Goal: Task Accomplishment & Management: Manage account settings

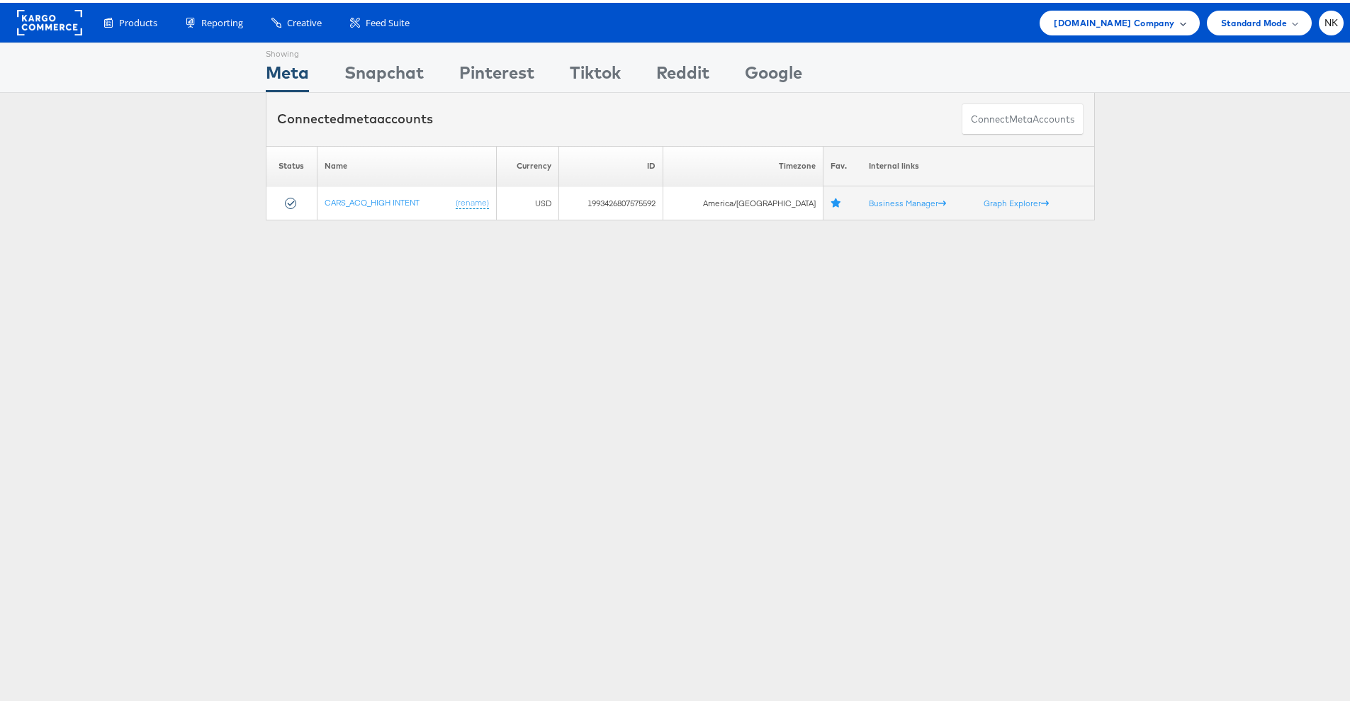
click at [1130, 26] on span "Cars.com Company" at bounding box center [1114, 20] width 120 height 15
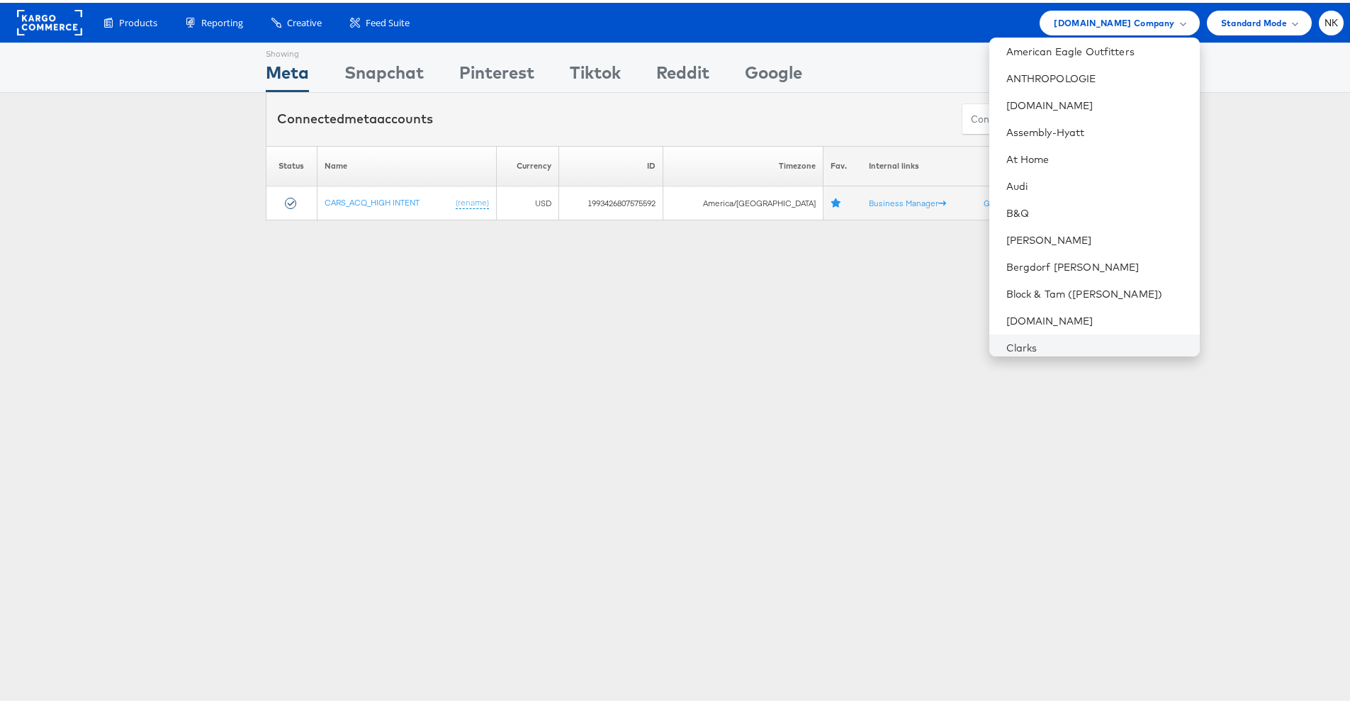
scroll to position [284, 0]
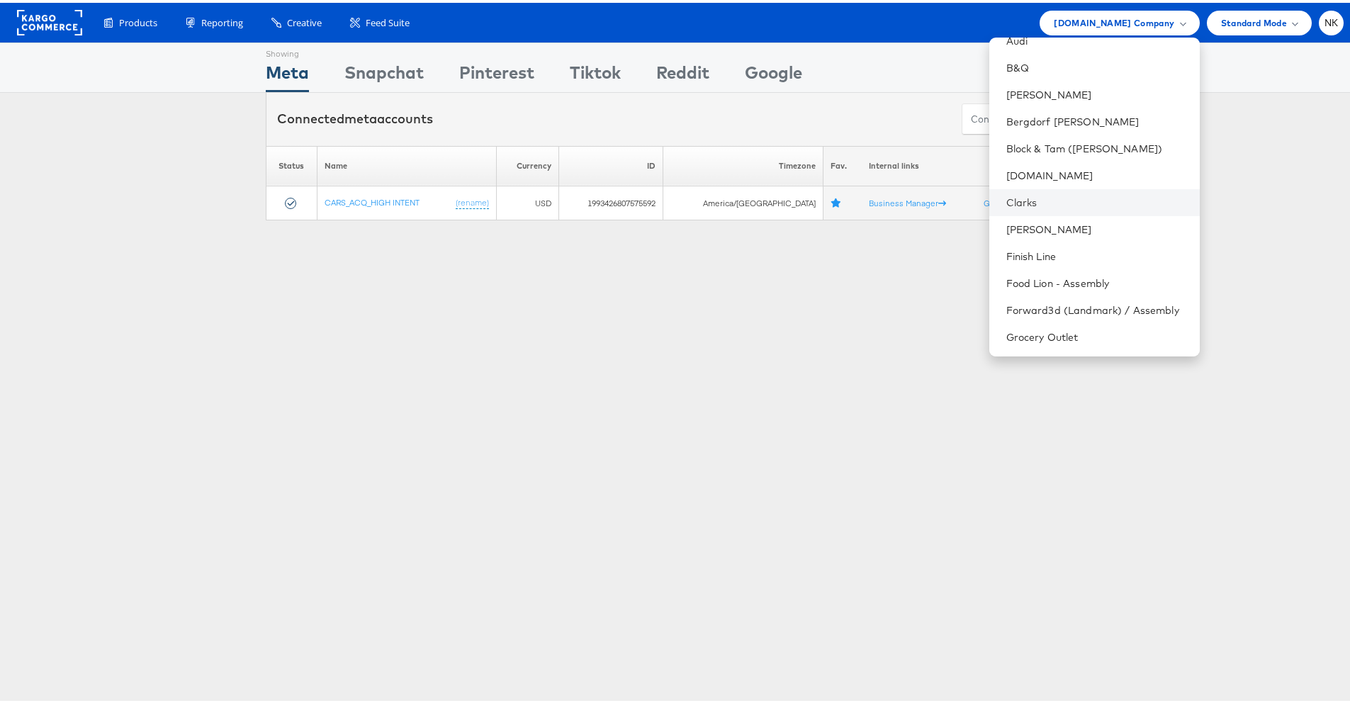
click at [1058, 208] on li "Clarks" at bounding box center [1094, 199] width 211 height 27
click at [1028, 195] on link "Clarks" at bounding box center [1097, 200] width 182 height 14
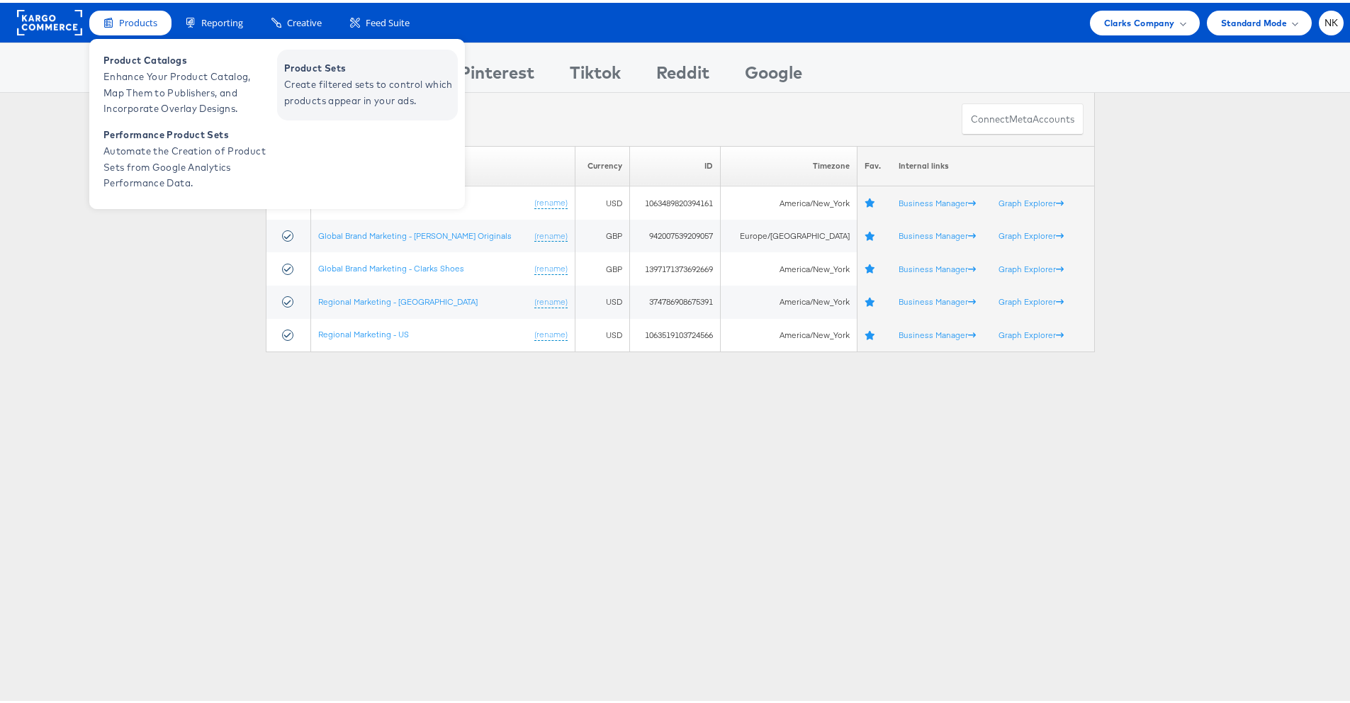
click at [320, 93] on span "Create filtered sets to control which products appear in your ads." at bounding box center [369, 90] width 170 height 33
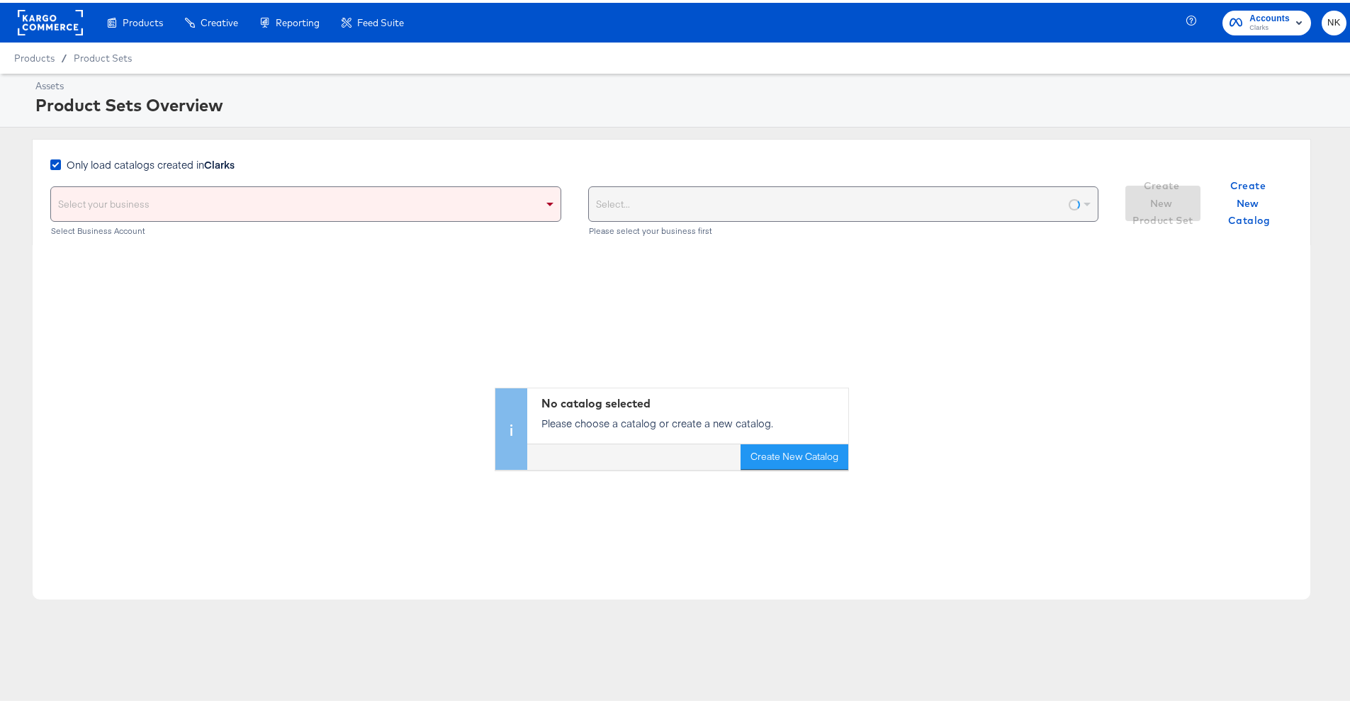
click at [230, 200] on div "Select your business" at bounding box center [306, 201] width 510 height 34
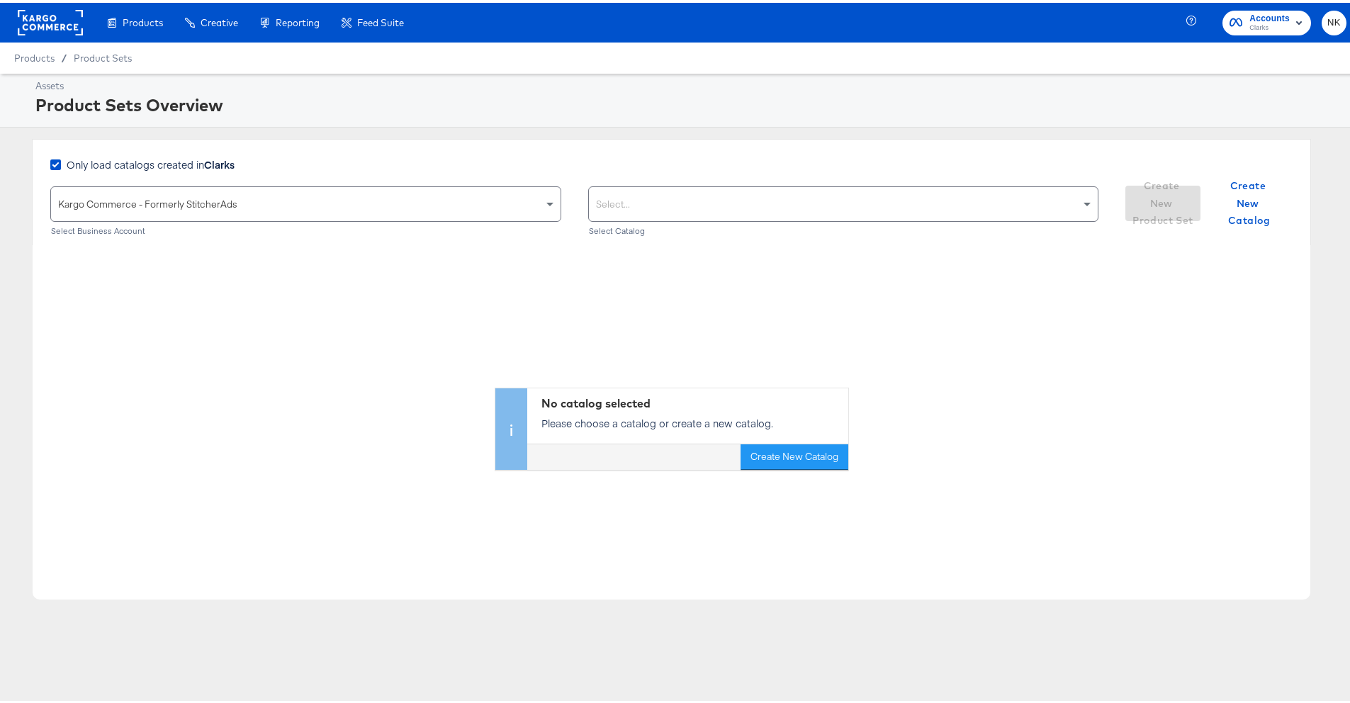
click at [646, 209] on div "Select..." at bounding box center [844, 201] width 510 height 34
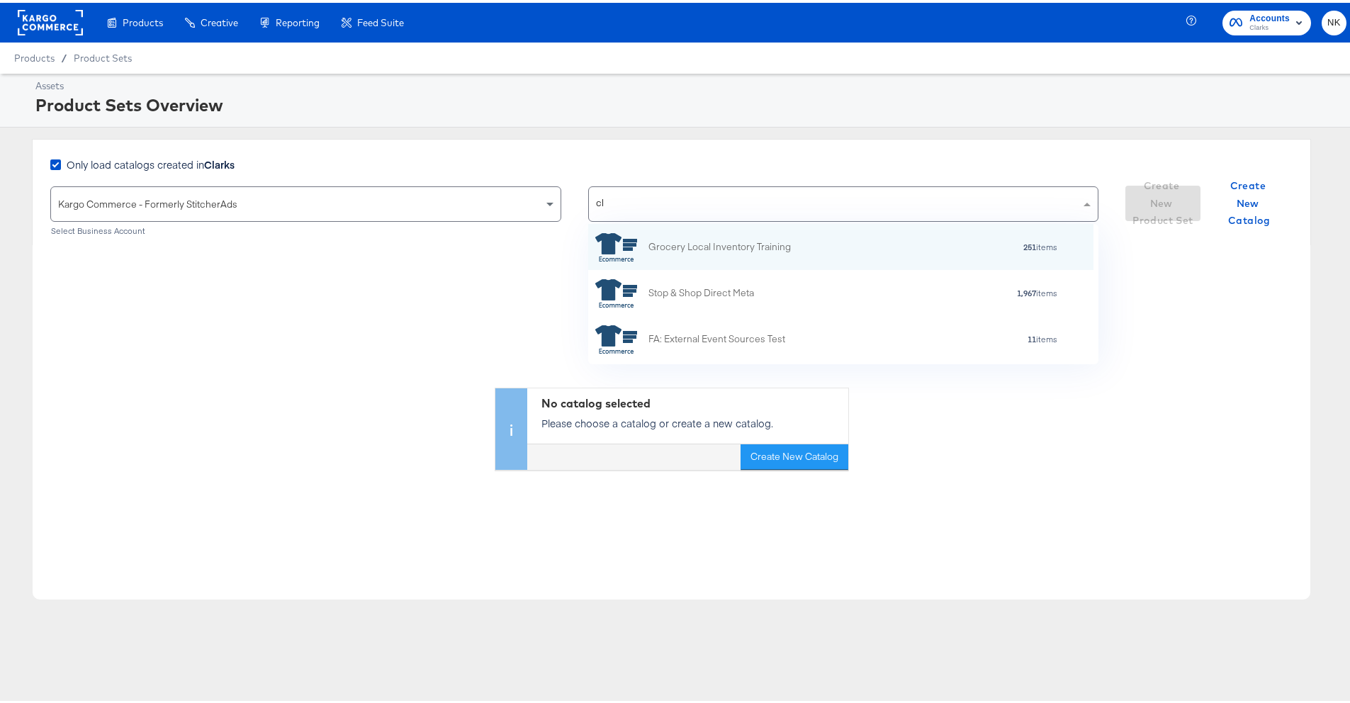
scroll to position [35, 495]
type input "clark"
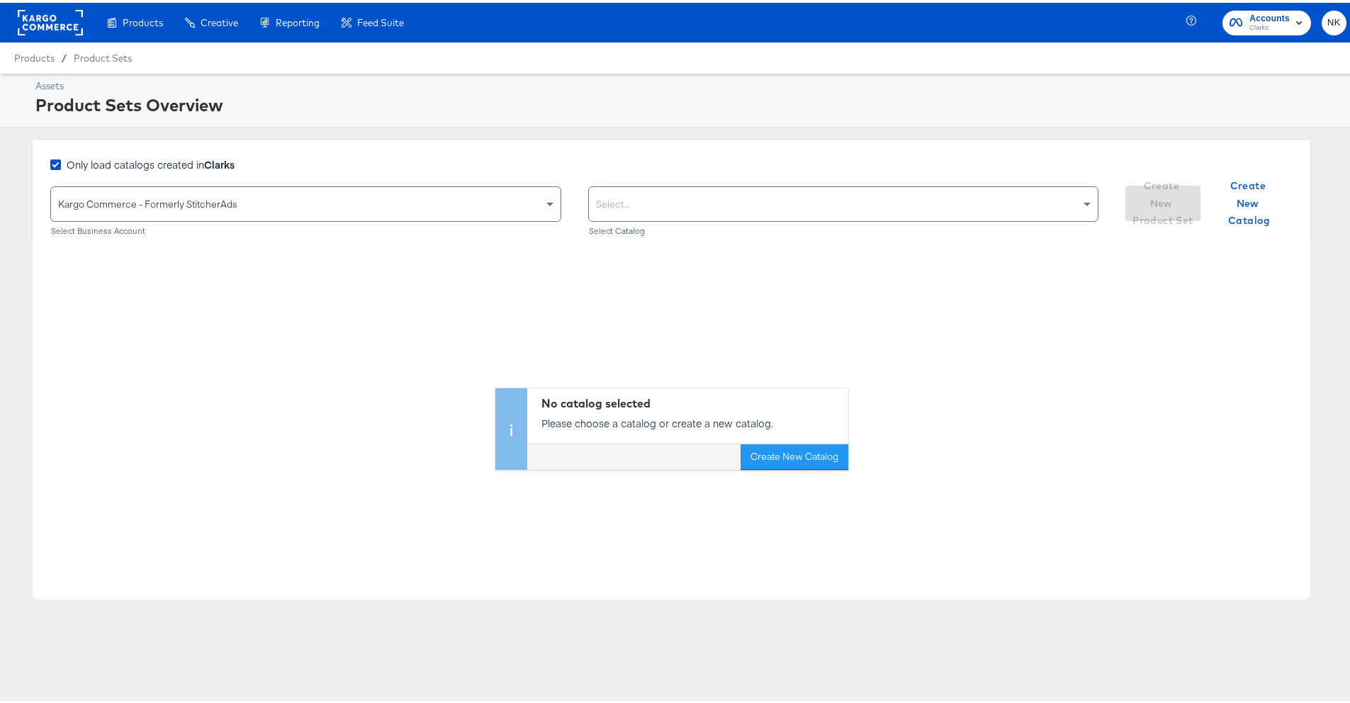
click at [738, 192] on div "Select..." at bounding box center [844, 201] width 510 height 34
type input "clar"
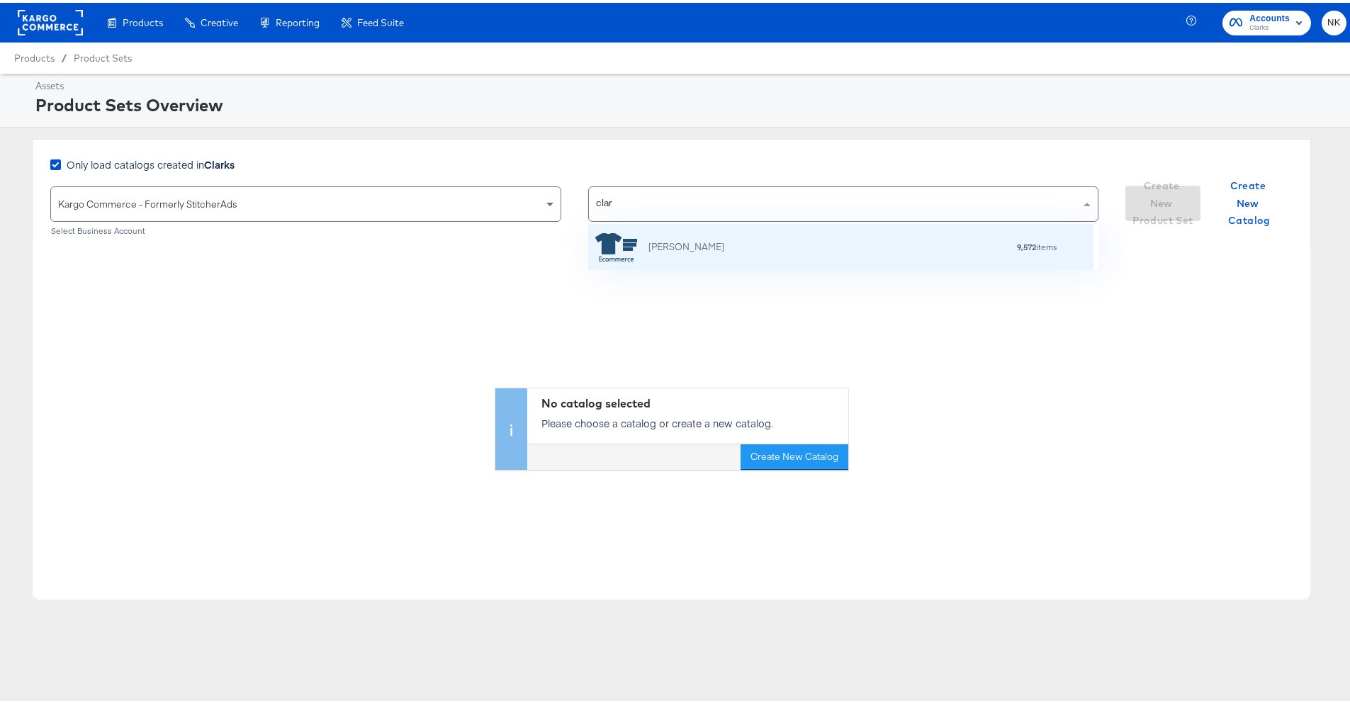
click at [720, 238] on div "Clarks_US_Meta_SA_Shopping" at bounding box center [687, 244] width 76 height 15
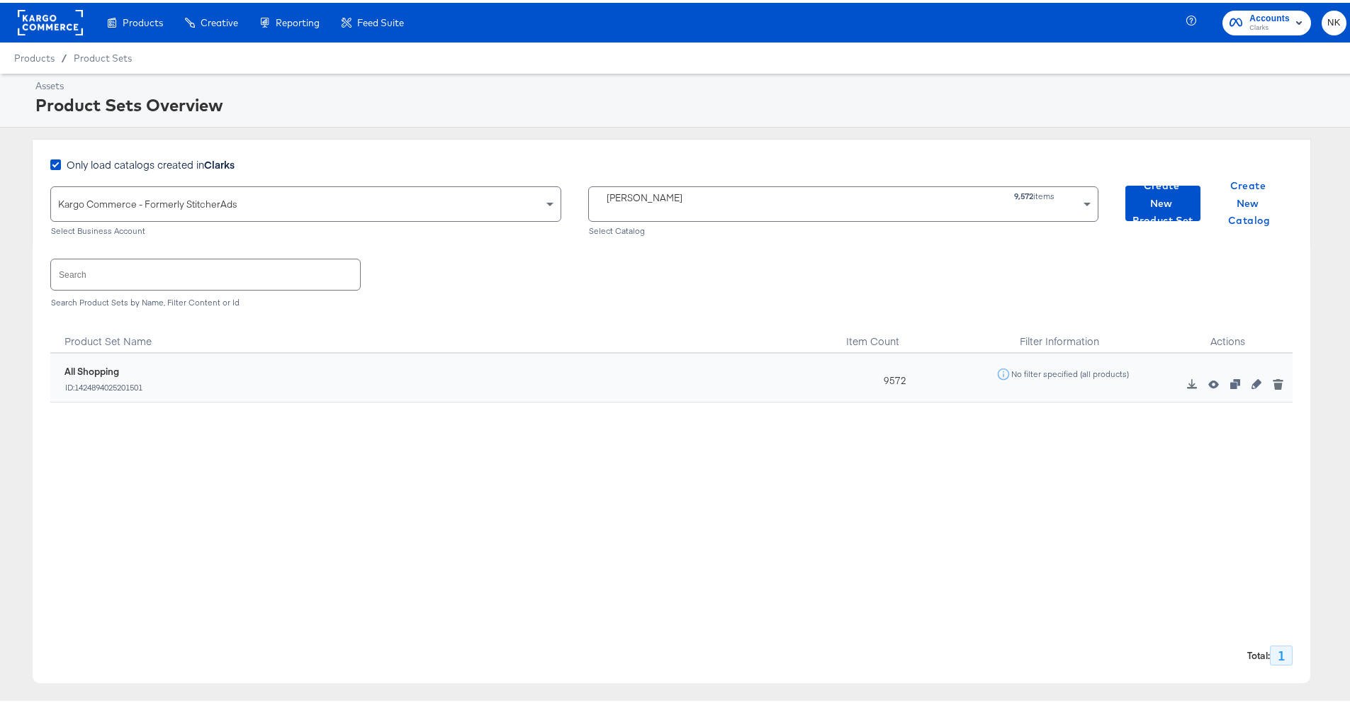
click at [538, 308] on div "Search Search Product Sets by Name, Filter Content or Id" at bounding box center [671, 278] width 1242 height 73
click at [1252, 383] on icon "button" at bounding box center [1257, 381] width 10 height 10
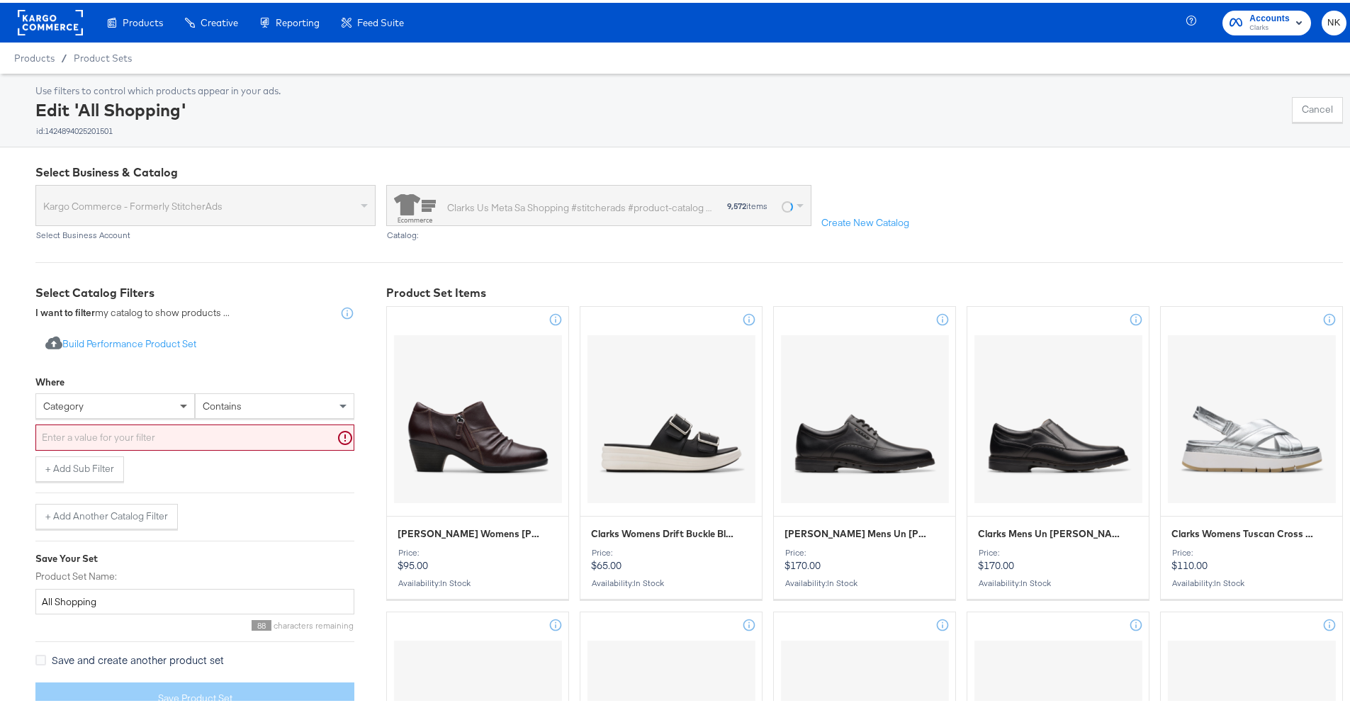
click at [176, 406] on span at bounding box center [185, 403] width 18 height 24
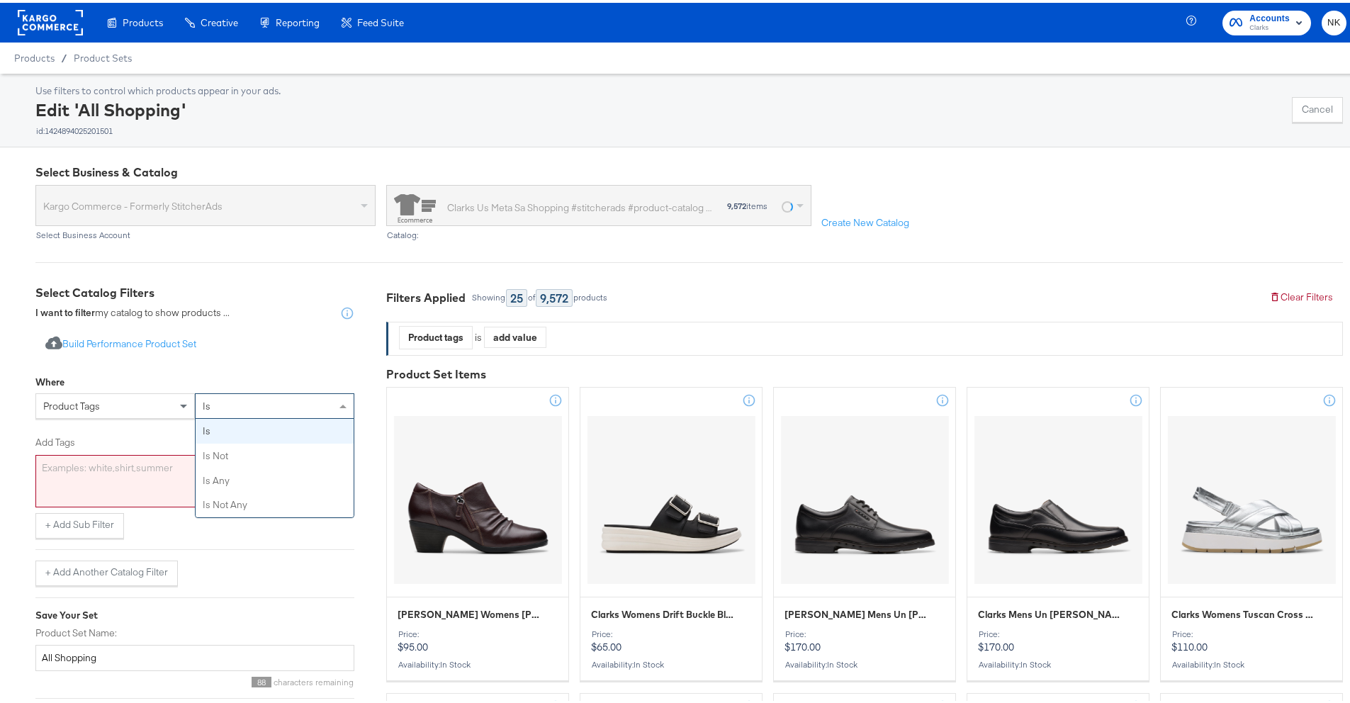
click at [264, 405] on div "is" at bounding box center [275, 403] width 158 height 24
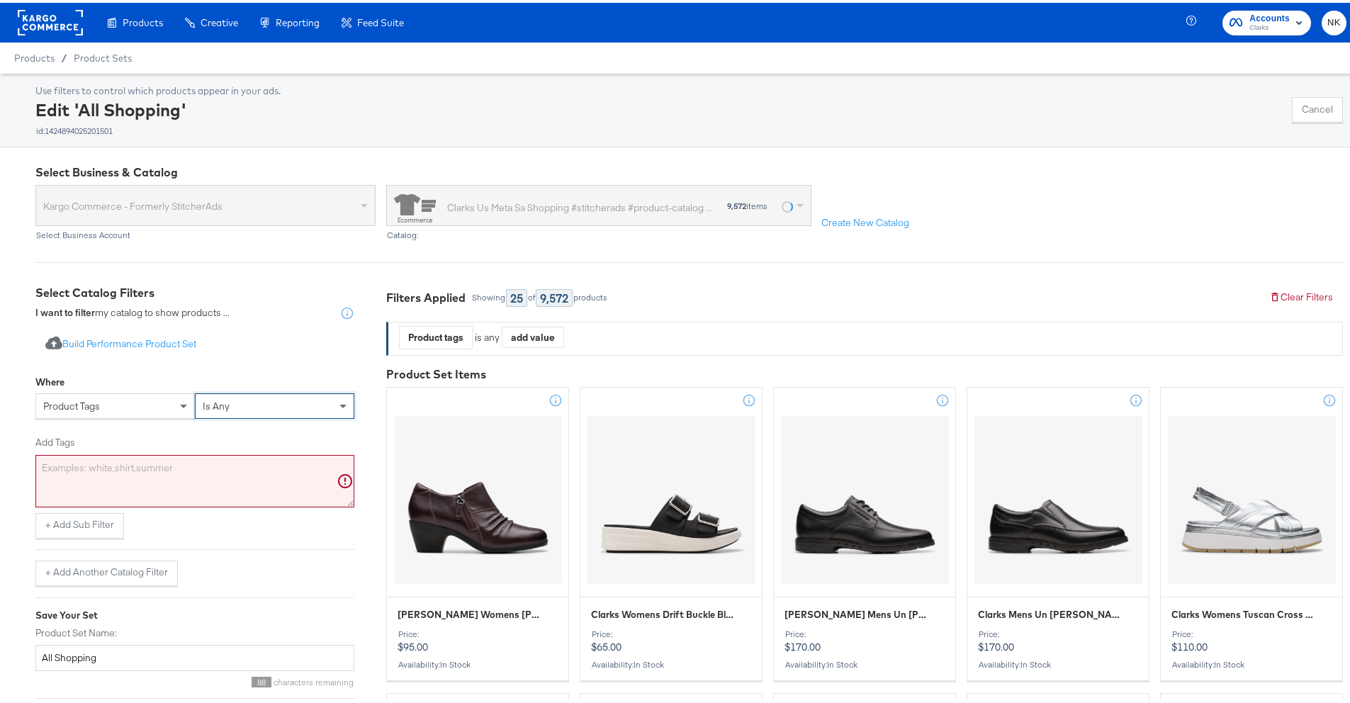
click at [238, 472] on textarea "Add Tags" at bounding box center [194, 478] width 319 height 52
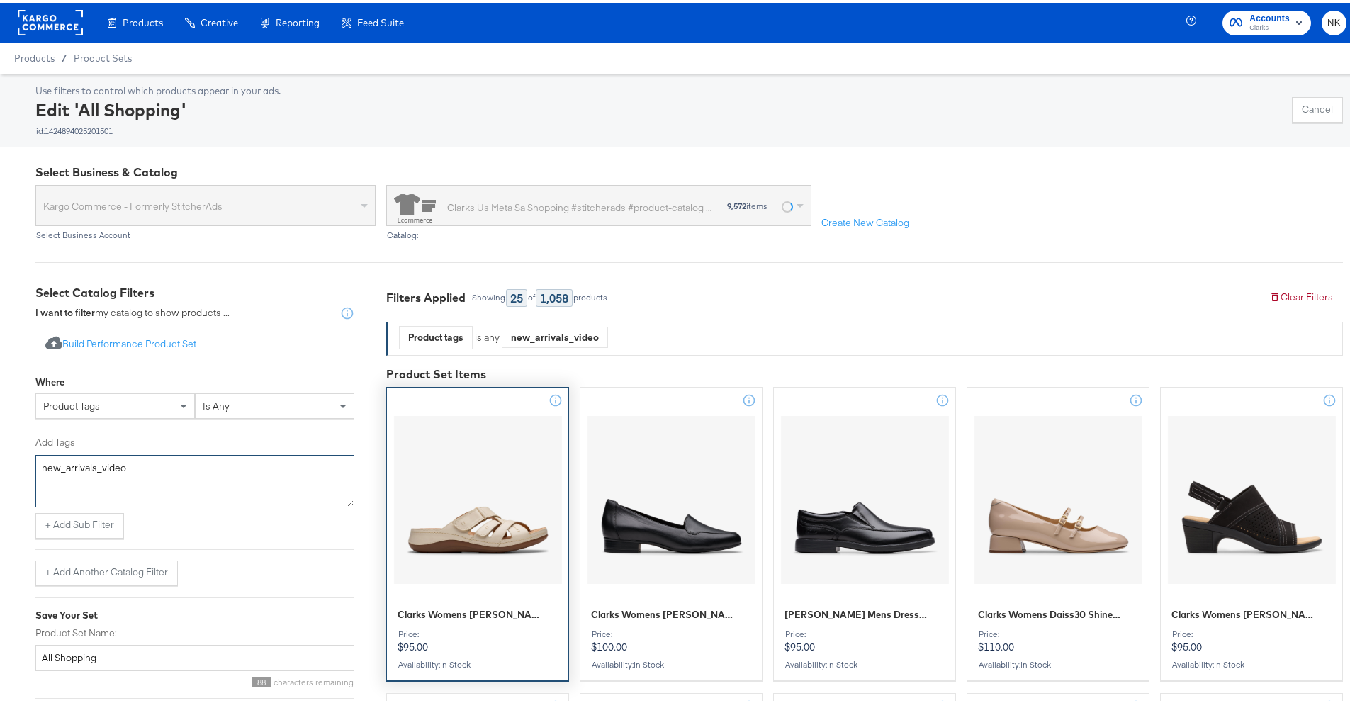
type textarea "new_arrivals_video"
click at [488, 469] on div at bounding box center [477, 497] width 181 height 174
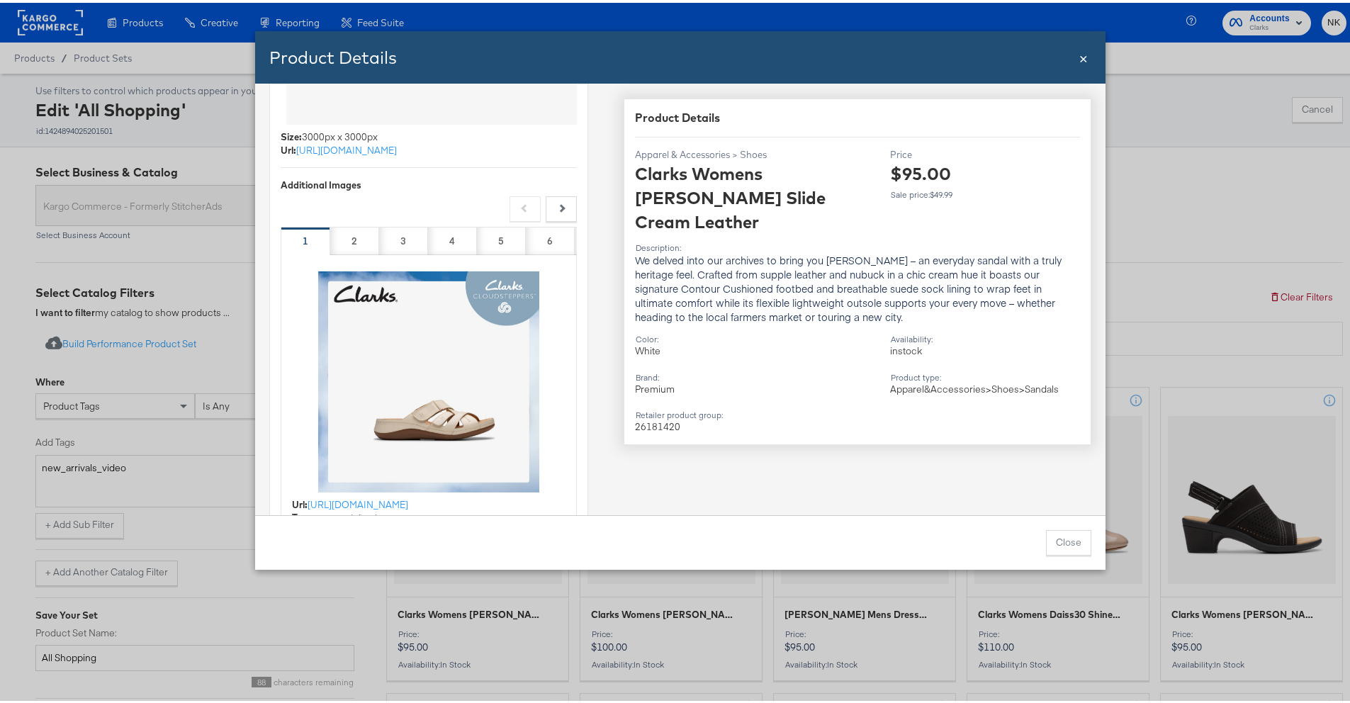
scroll to position [375, 0]
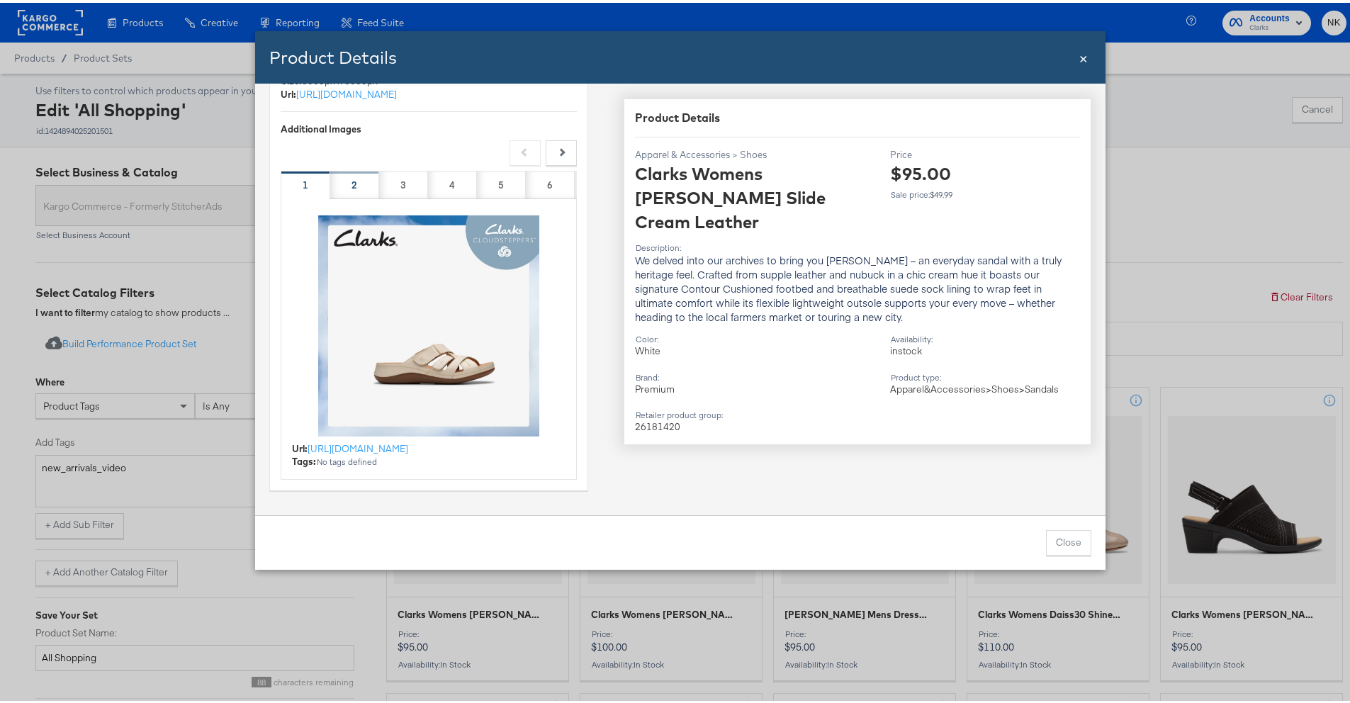
click at [353, 175] on div "2" at bounding box center [354, 182] width 49 height 28
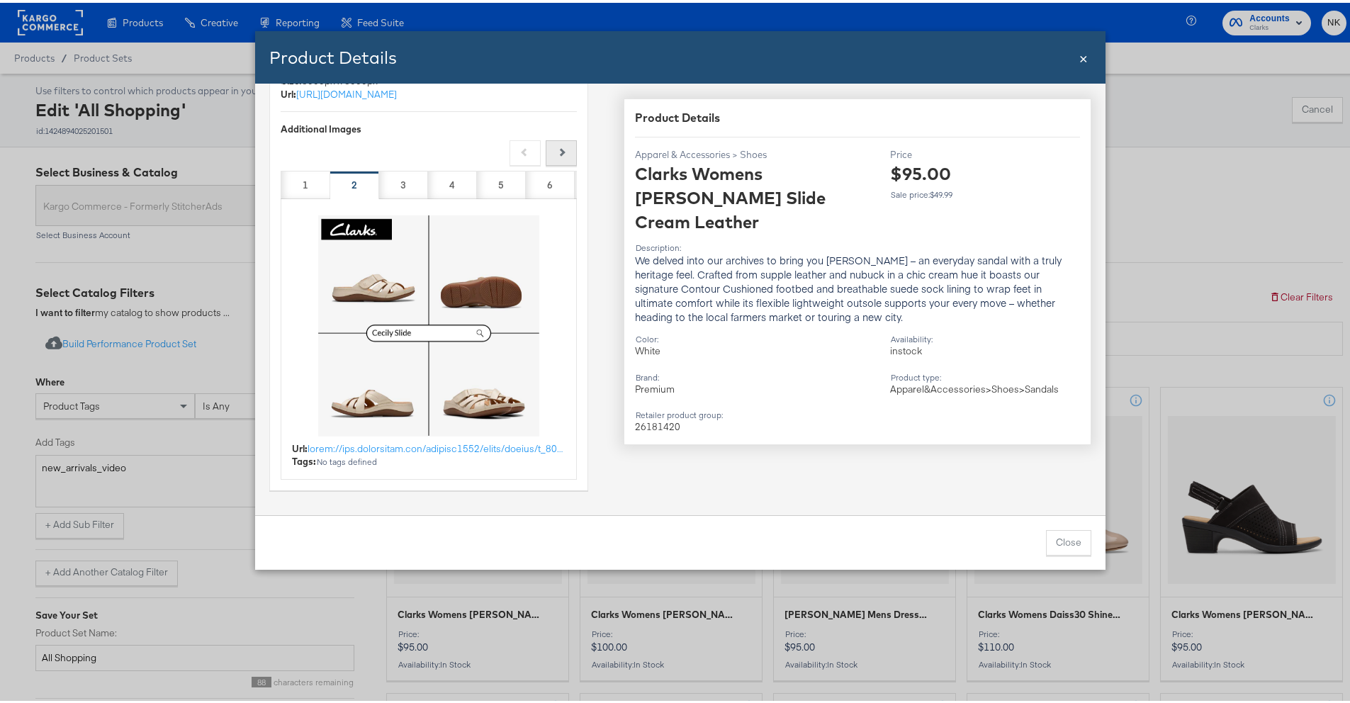
click at [559, 156] on button "Next" at bounding box center [561, 151] width 31 height 26
click at [559, 155] on button "Next" at bounding box center [561, 151] width 31 height 26
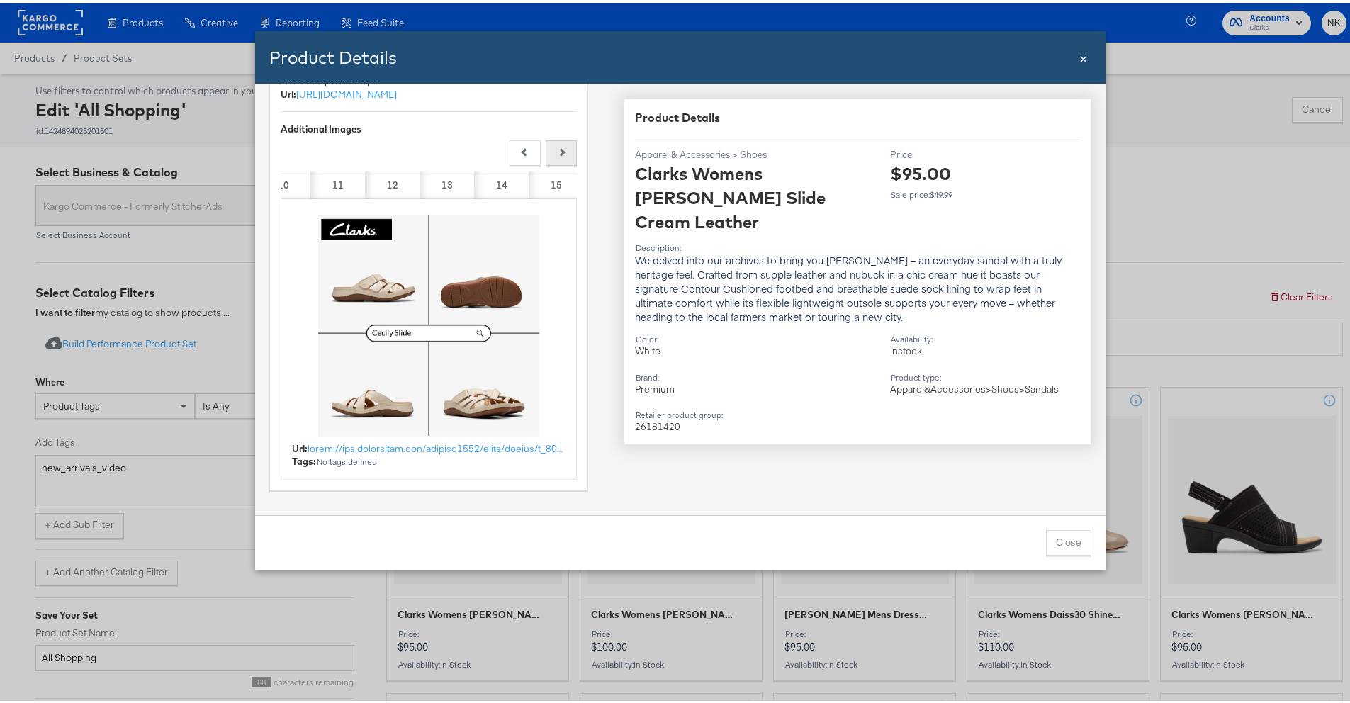
click at [559, 155] on div "Previous Next" at bounding box center [429, 151] width 296 height 26
click at [552, 183] on div "15" at bounding box center [556, 182] width 55 height 28
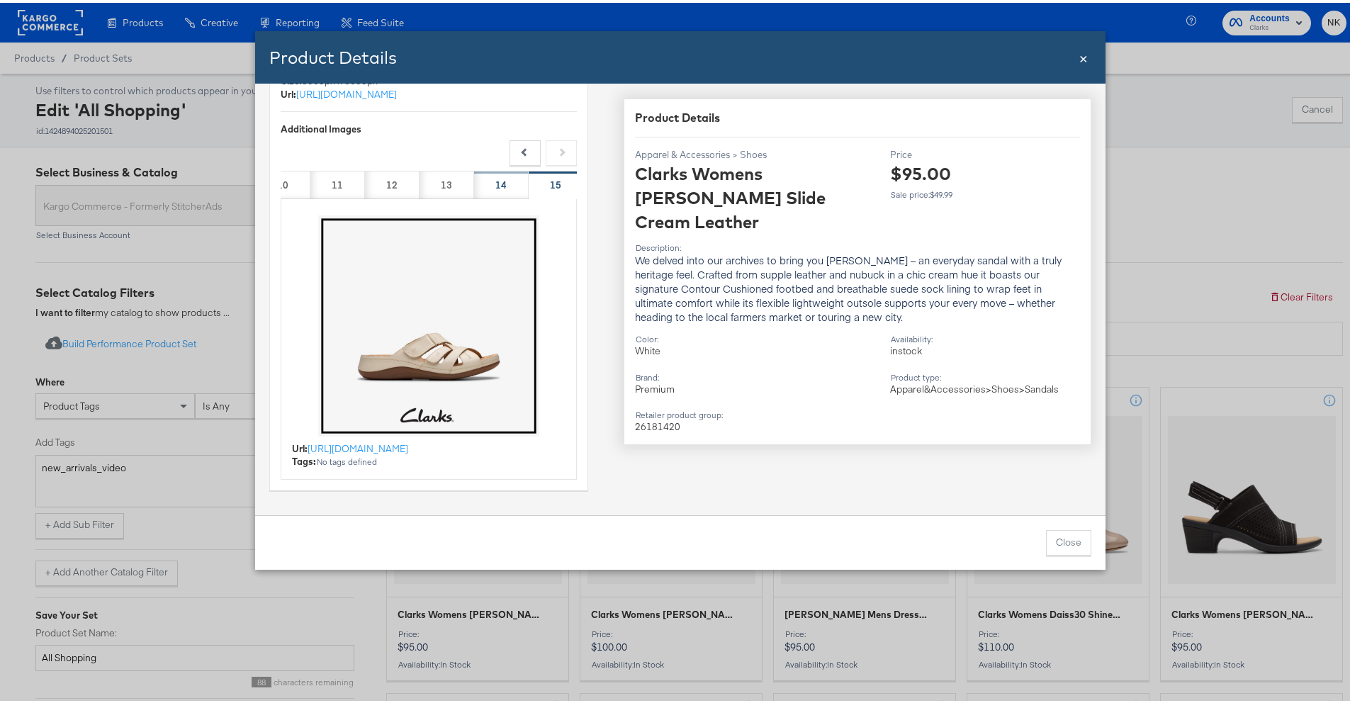
click at [508, 188] on div "14" at bounding box center [501, 182] width 55 height 28
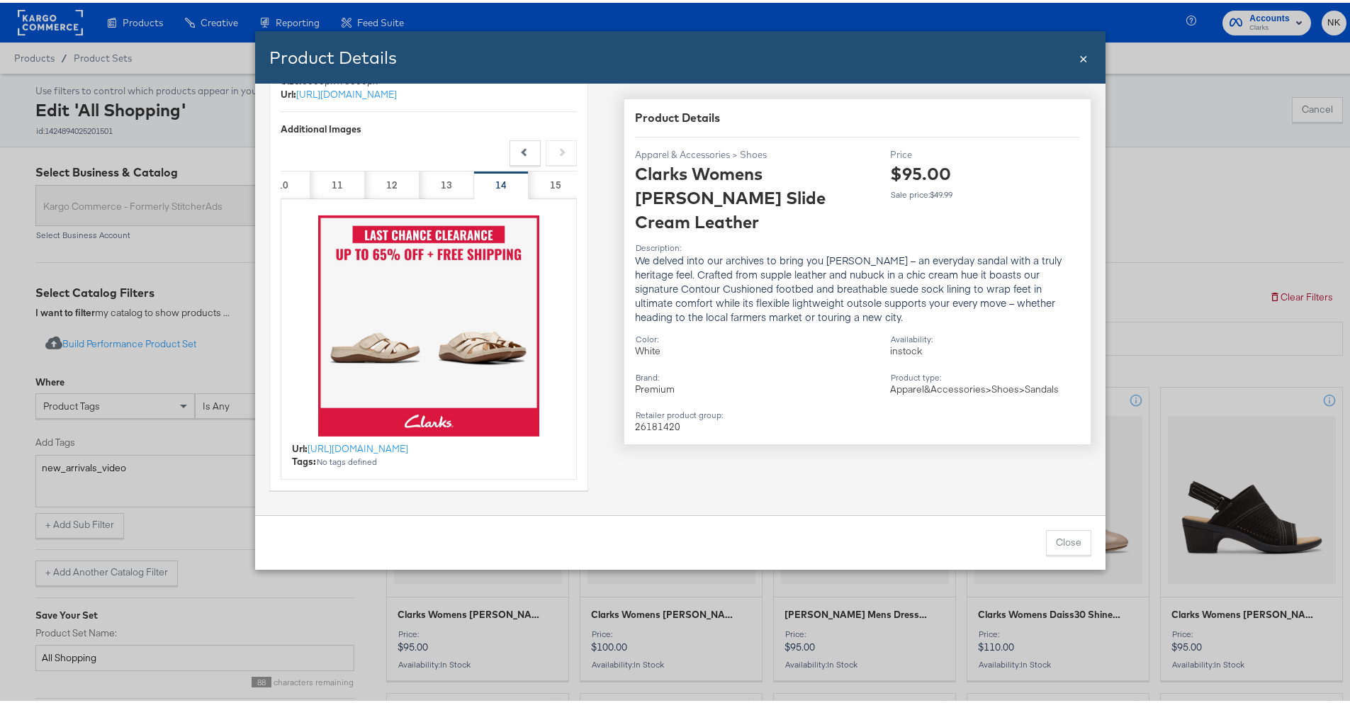
click at [475, 186] on div "14" at bounding box center [501, 182] width 55 height 28
click at [441, 186] on strong "13" at bounding box center [446, 182] width 11 height 13
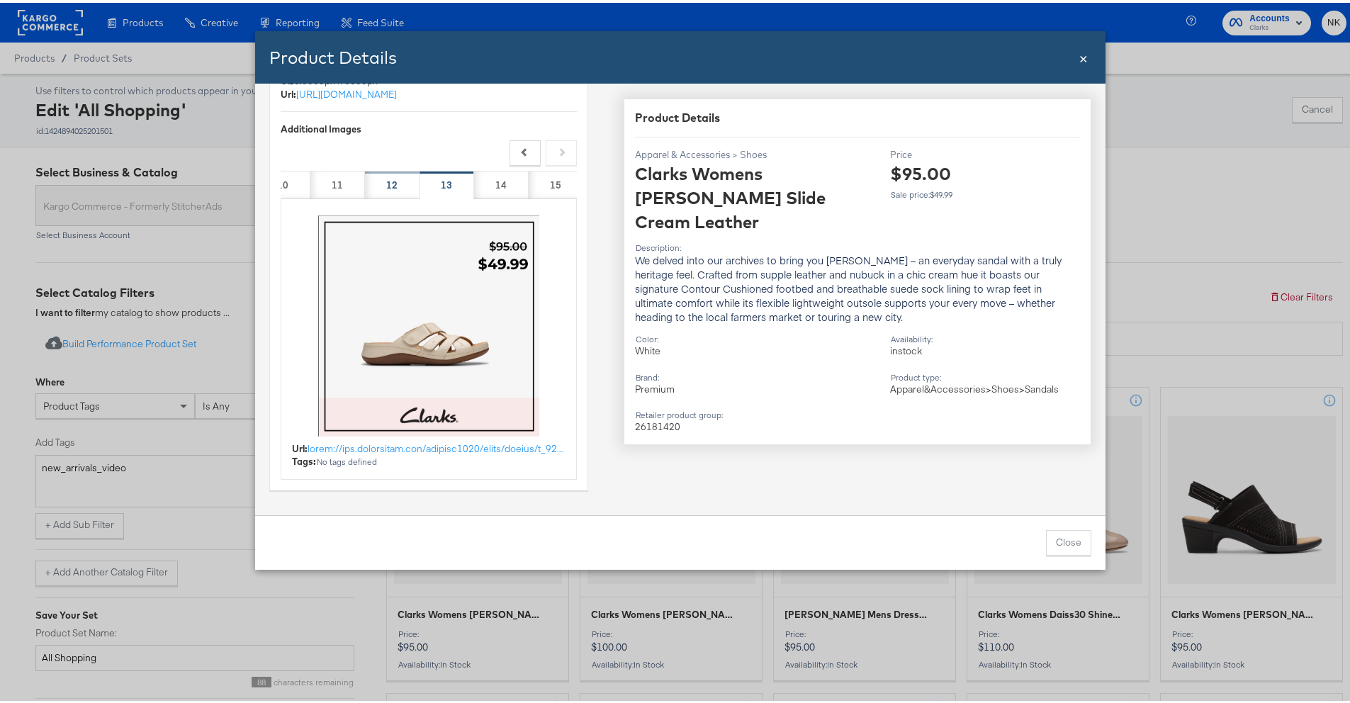
click at [398, 187] on div "12" at bounding box center [392, 182] width 55 height 28
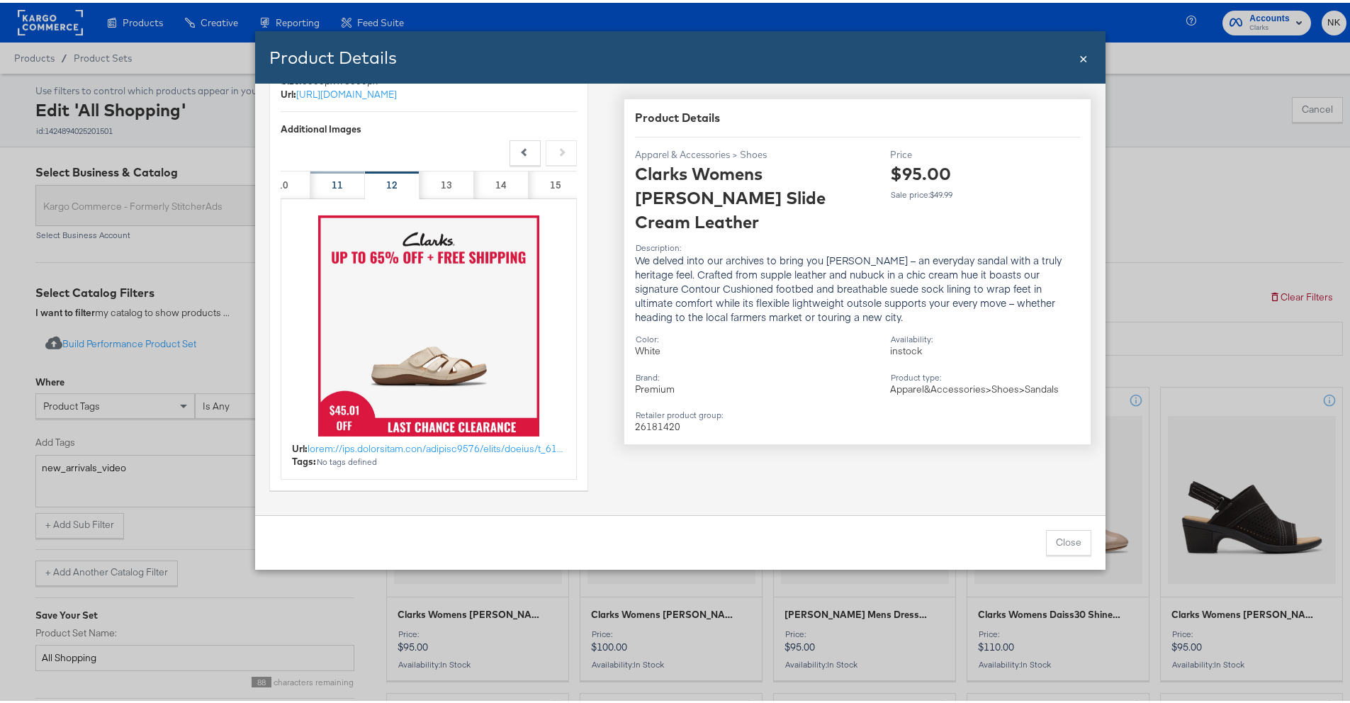
click at [326, 191] on div "11" at bounding box center [337, 182] width 55 height 28
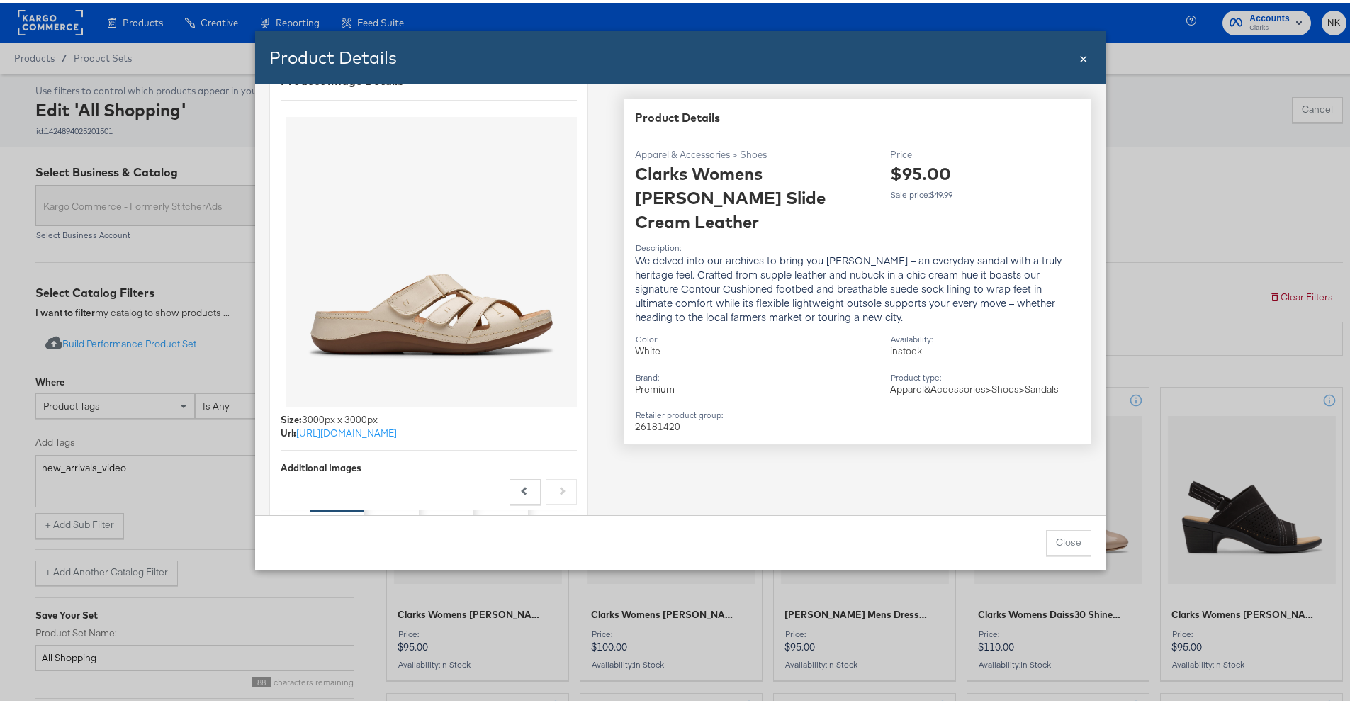
scroll to position [0, 0]
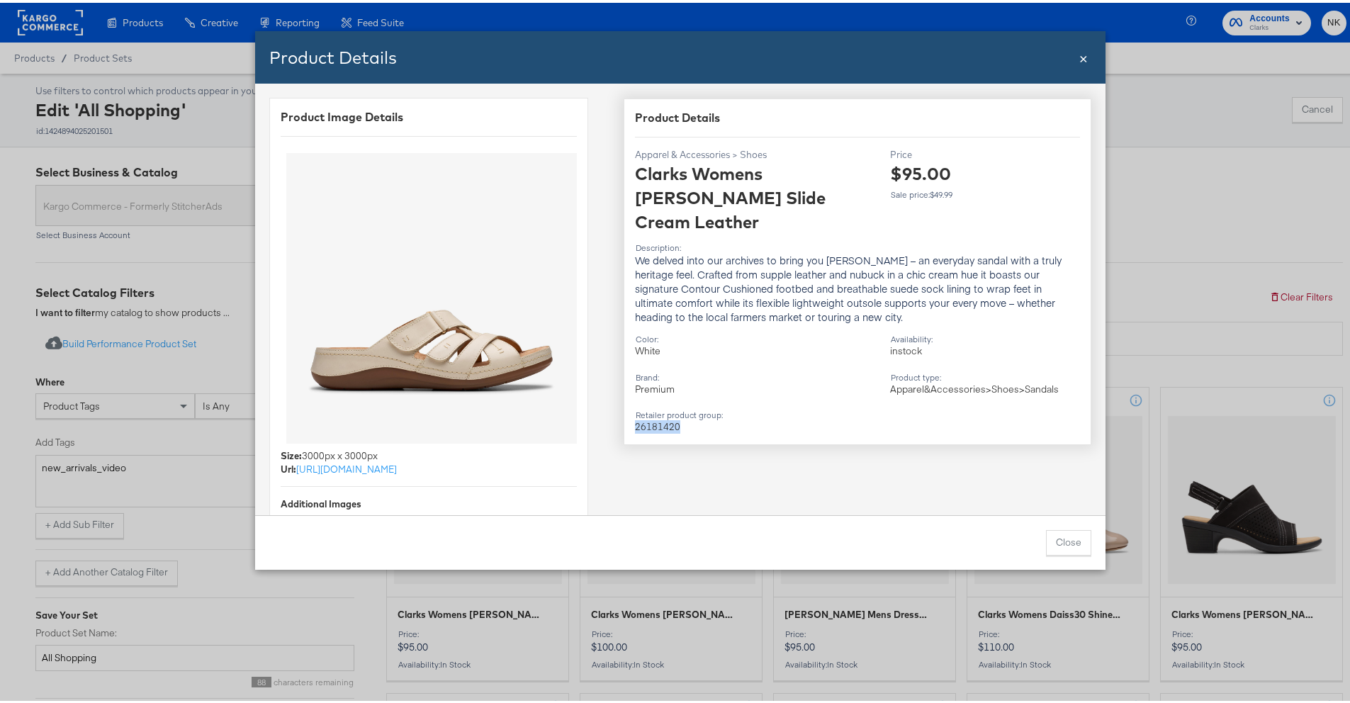
drag, startPoint x: 703, startPoint y: 400, endPoint x: 622, endPoint y: 398, distance: 81.5
click at [624, 398] on div "Product Details Apparel & Accessories > Shoes Clarks Womens Cecily Slide Cream …" at bounding box center [858, 269] width 468 height 346
copy div "26181420"
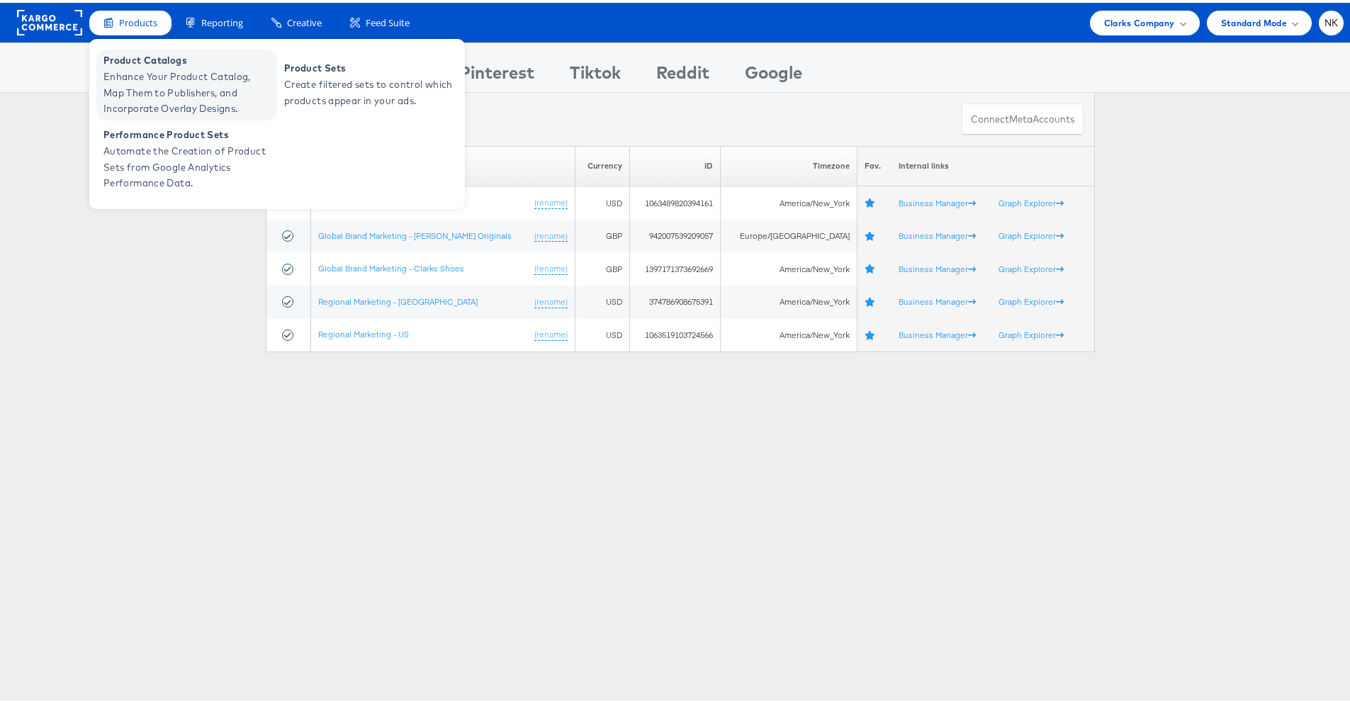
click at [110, 78] on span "Enhance Your Product Catalog, Map Them to Publishers, and Incorporate Overlay D…" at bounding box center [188, 90] width 170 height 48
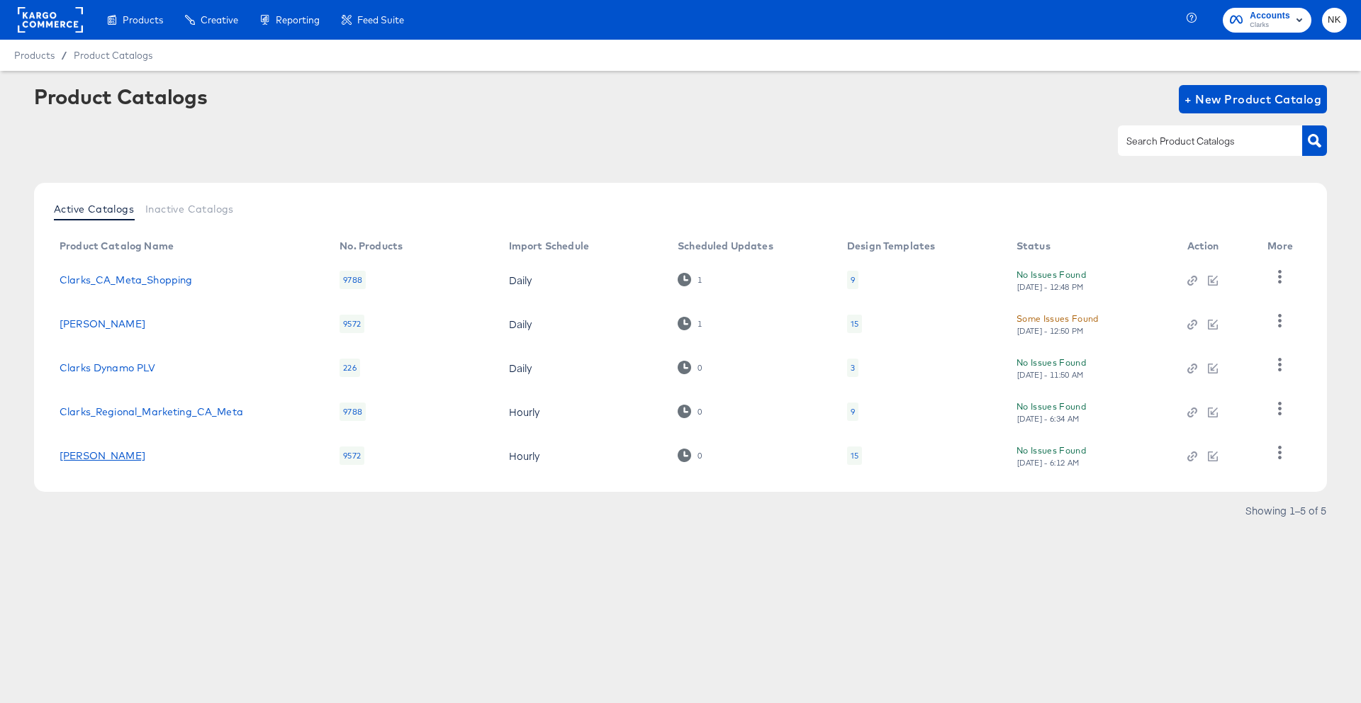
click at [135, 450] on link "Clarks_US_SA_Production" at bounding box center [103, 455] width 86 height 11
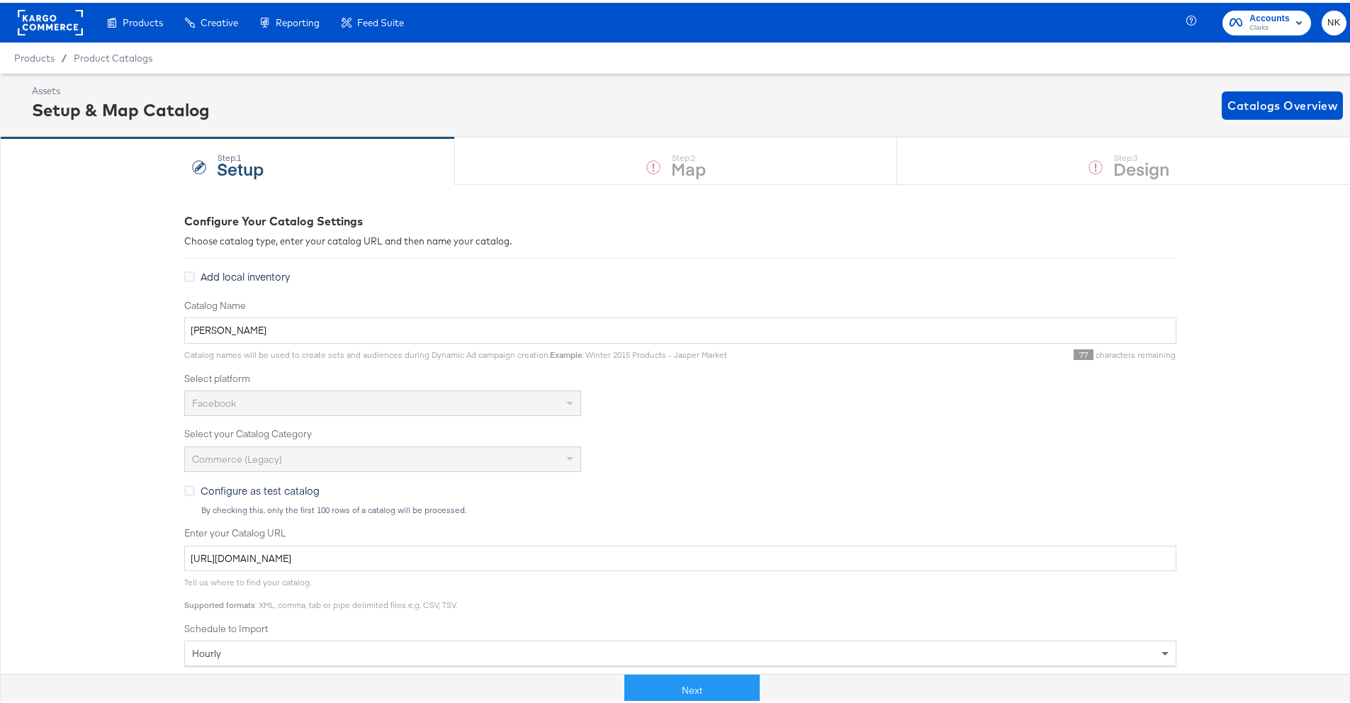
scroll to position [247, 0]
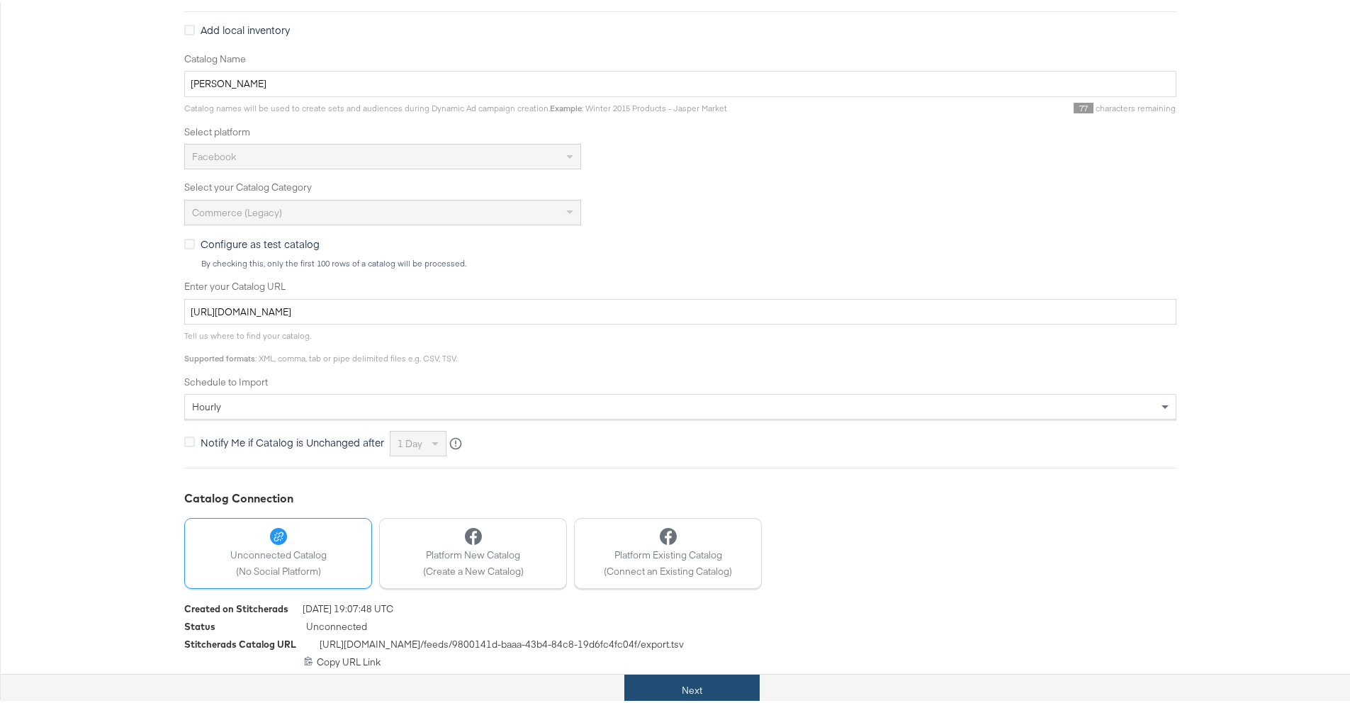
click at [672, 688] on button "Next" at bounding box center [691, 688] width 135 height 32
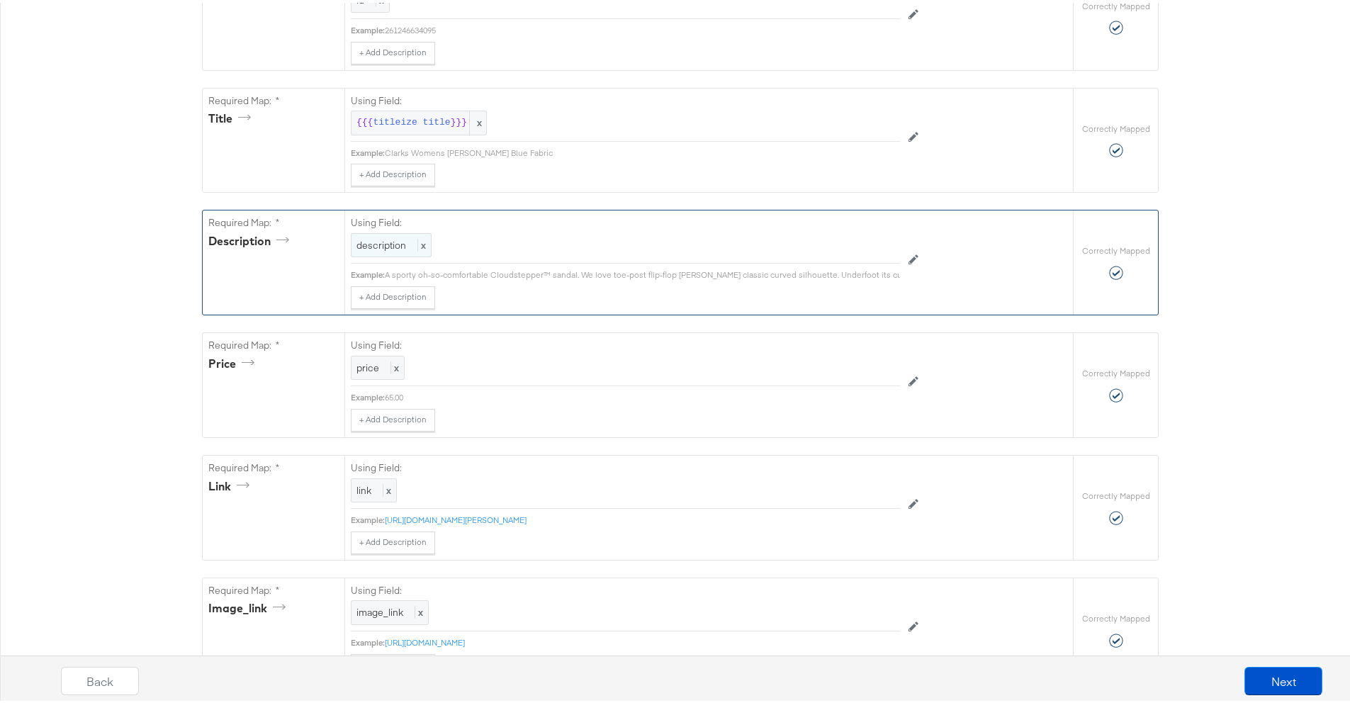
scroll to position [0, 0]
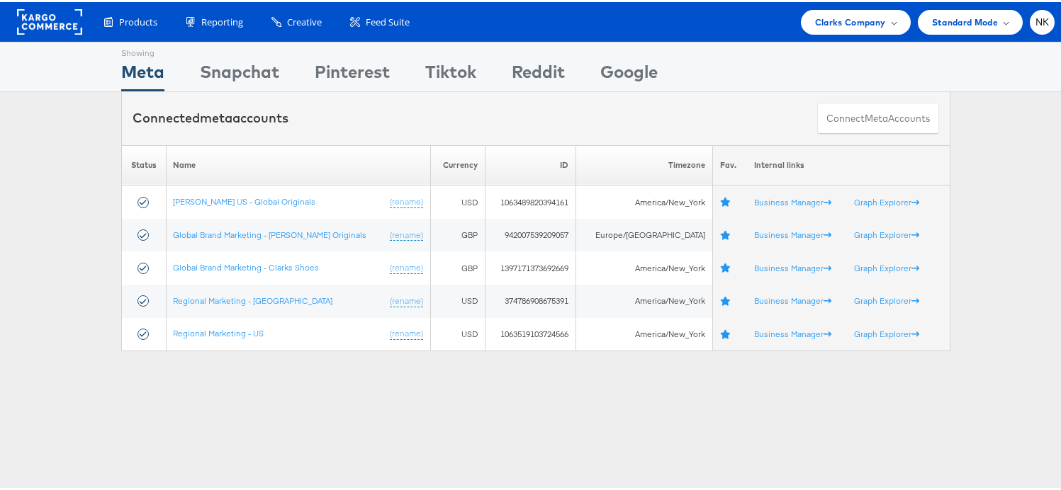
drag, startPoint x: 544, startPoint y: 488, endPoint x: 541, endPoint y: 507, distance: 20.0
click at [541, 490] on html "Products Product Catalogs Enhance Your Product Catalog, Map Them to Publishers,…" at bounding box center [536, 245] width 1072 height 490
click at [829, 29] on div "Clarks Company" at bounding box center [856, 20] width 110 height 25
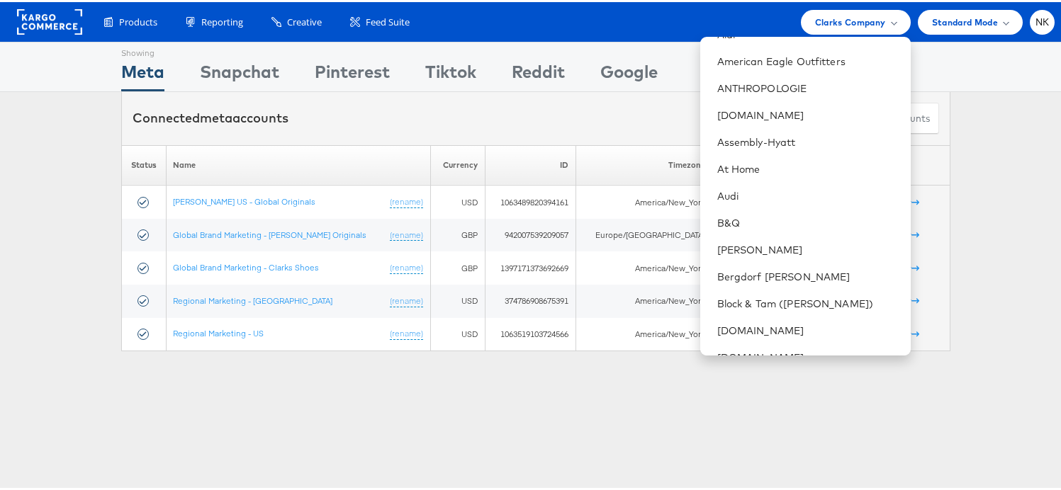
scroll to position [272, 0]
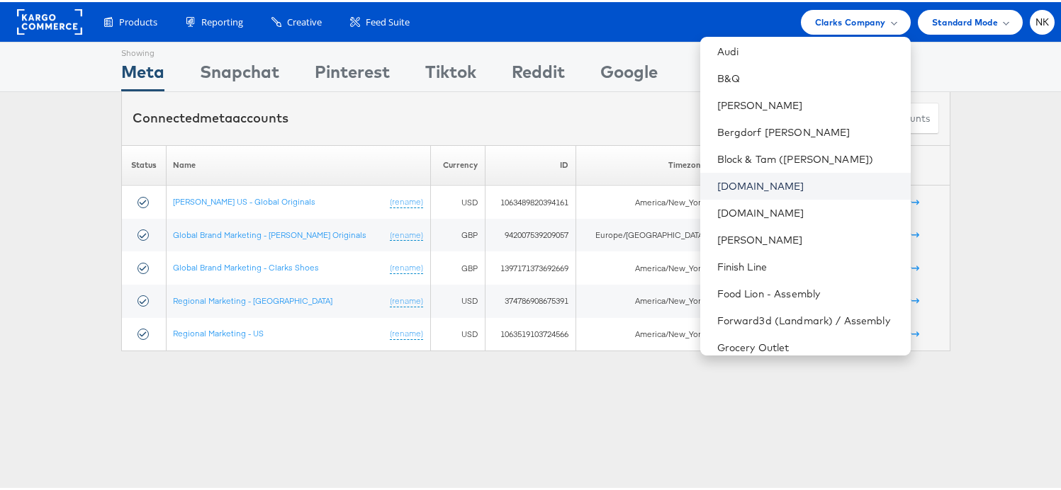
click at [734, 183] on link "Cars.com" at bounding box center [808, 184] width 182 height 14
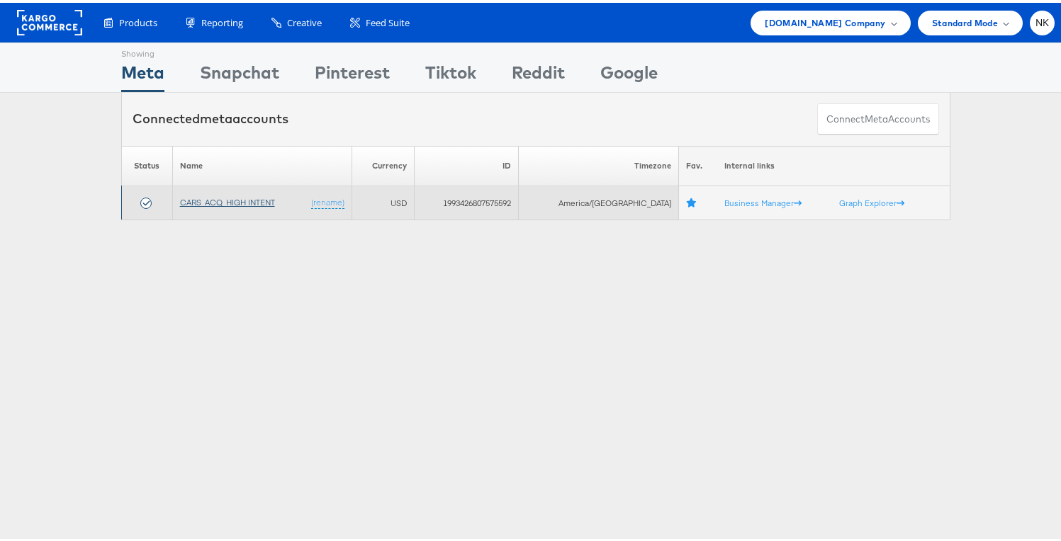
click at [220, 202] on link "CARS_ACQ_HIGH INTENT" at bounding box center [227, 199] width 95 height 11
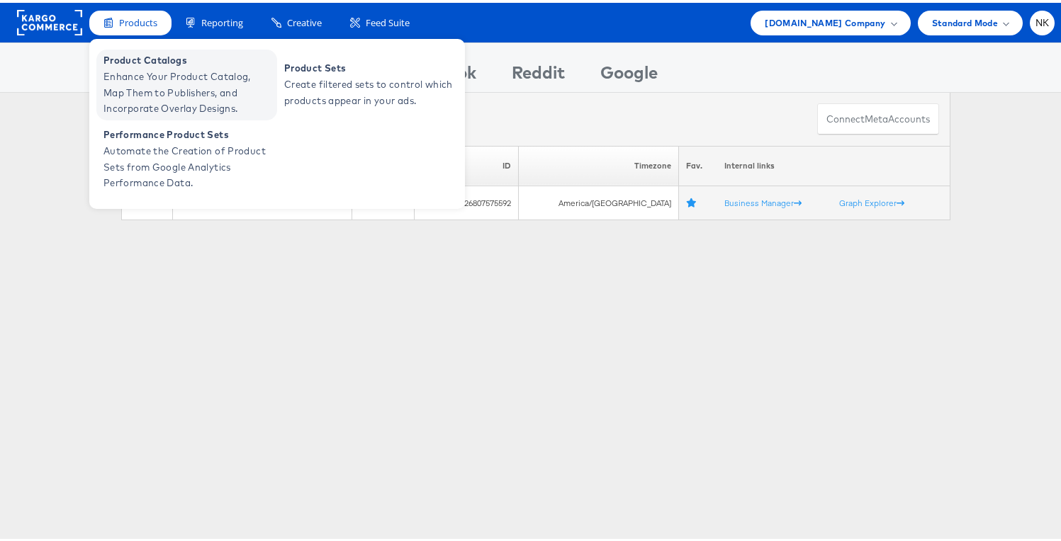
click at [147, 60] on span "Product Catalogs" at bounding box center [188, 58] width 170 height 16
